Goal: Book appointment/travel/reservation

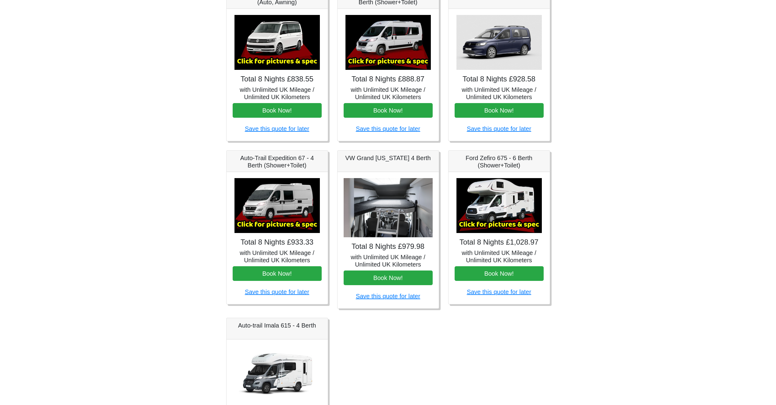
scroll to position [114, 0]
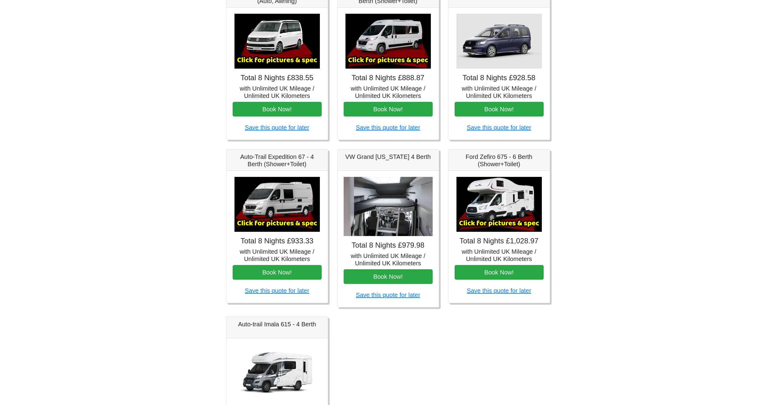
click at [517, 214] on img at bounding box center [498, 204] width 85 height 55
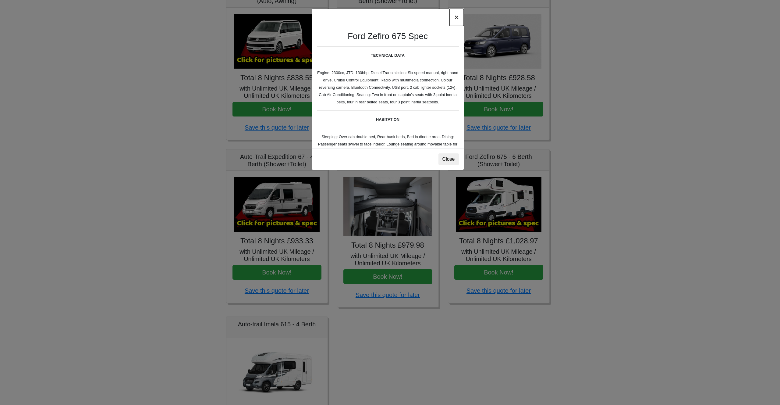
click at [454, 16] on button "×" at bounding box center [457, 17] width 14 height 17
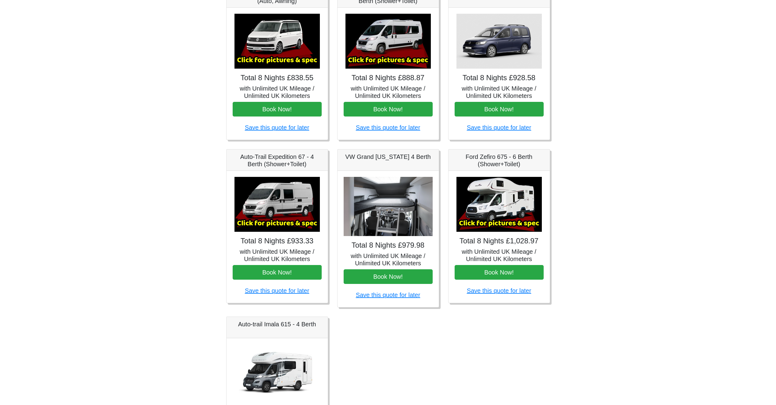
click at [403, 210] on img at bounding box center [387, 206] width 89 height 59
click at [396, 255] on h5 "with Unlimited UK Mileage / Unlimited UK Kilometers" at bounding box center [387, 259] width 89 height 15
click at [383, 161] on div "VW Grand [US_STATE] 4 Berth" at bounding box center [387, 159] width 101 height 21
click at [383, 155] on h5 "VW Grand [US_STATE] 4 Berth" at bounding box center [387, 156] width 89 height 7
click at [383, 219] on img at bounding box center [387, 206] width 89 height 59
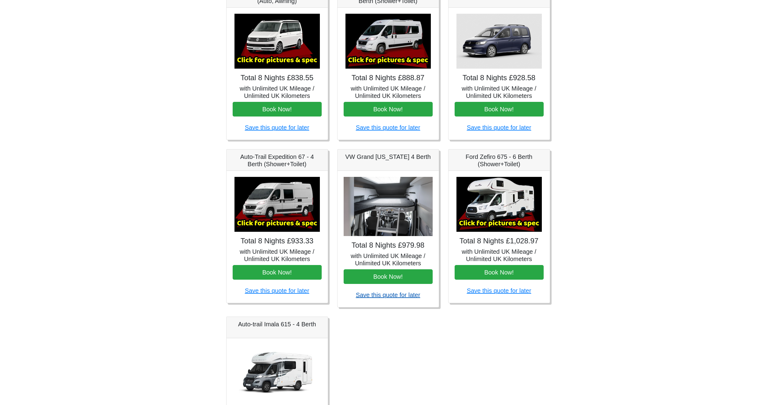
scroll to position [204, 0]
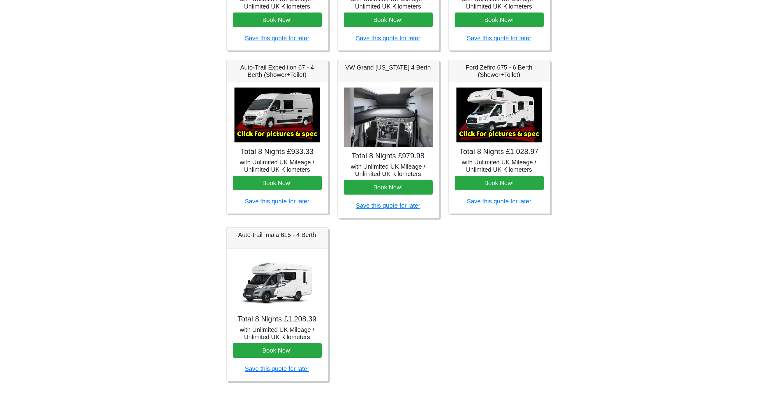
click at [291, 317] on h4 "Total 8 Nights £1,208.39" at bounding box center [277, 319] width 89 height 9
drag, startPoint x: 290, startPoint y: 351, endPoint x: 358, endPoint y: 296, distance: 87.3
click at [358, 296] on div "Fiat 500 3DR Manual Total 8 Nights £211.44 with Unlimited UK Mileage / Unlimite…" at bounding box center [388, 143] width 333 height 493
